Goal: Transaction & Acquisition: Book appointment/travel/reservation

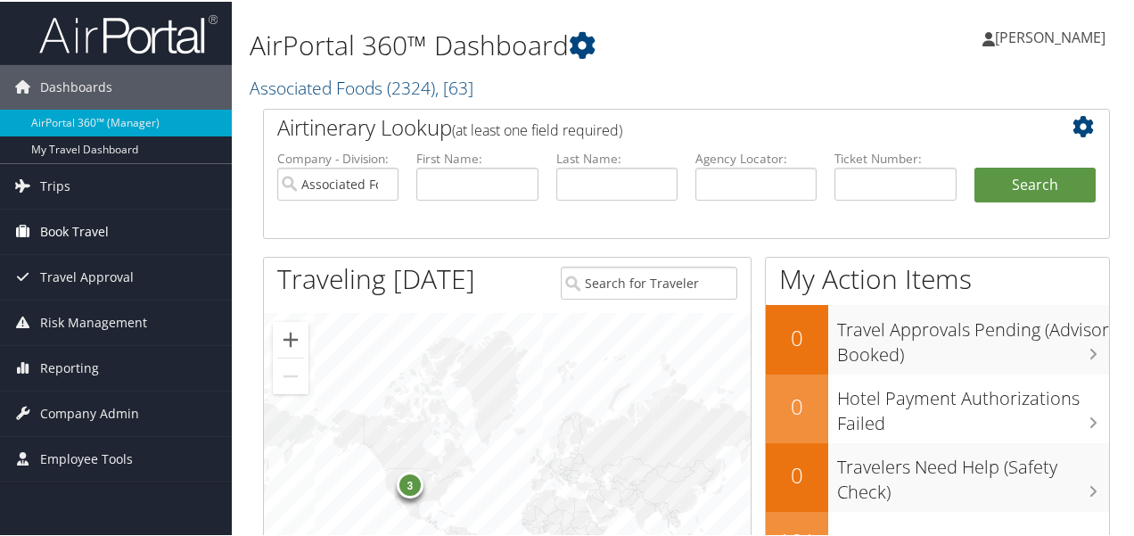
click at [73, 226] on span "Book Travel" at bounding box center [74, 230] width 69 height 45
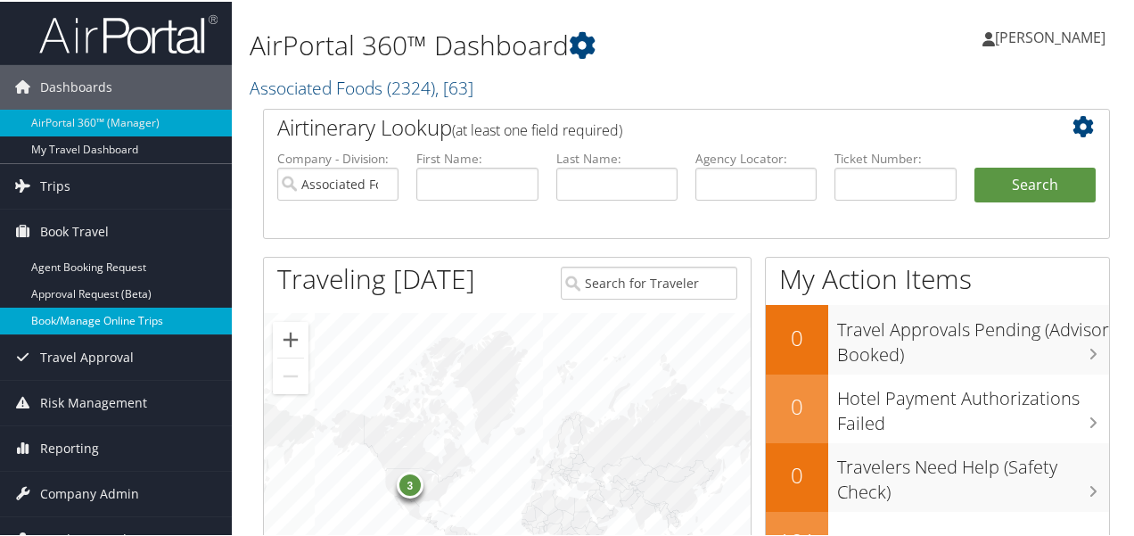
click at [74, 315] on link "Book/Manage Online Trips" at bounding box center [116, 319] width 232 height 27
